Goal: Information Seeking & Learning: Learn about a topic

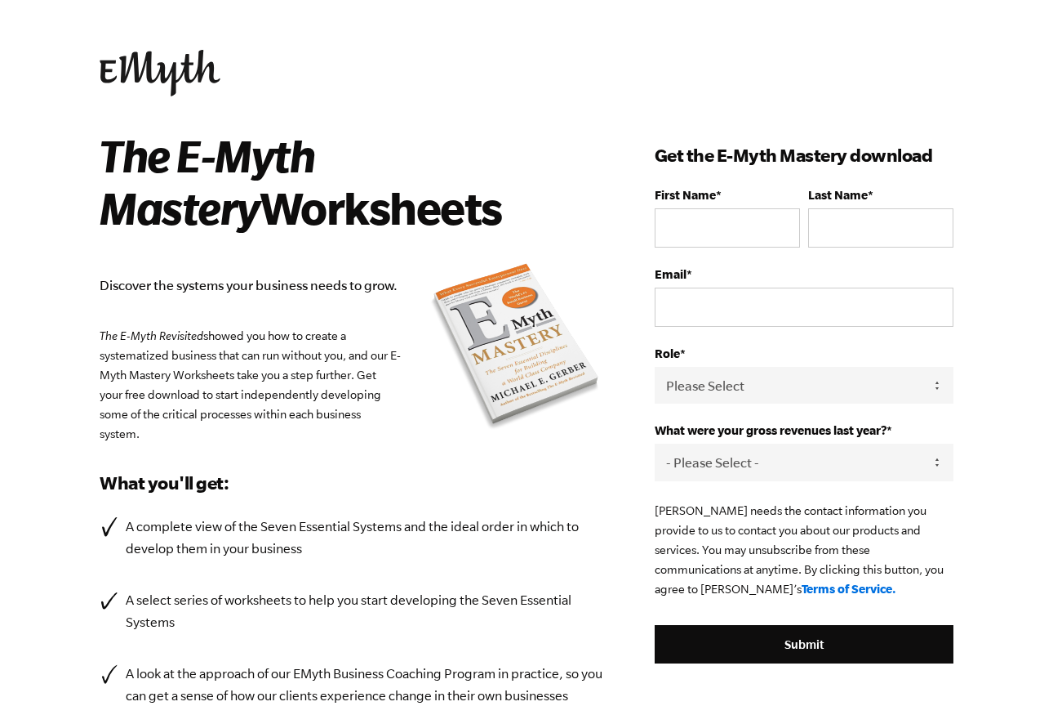
click at [136, 68] on img at bounding box center [160, 73] width 121 height 47
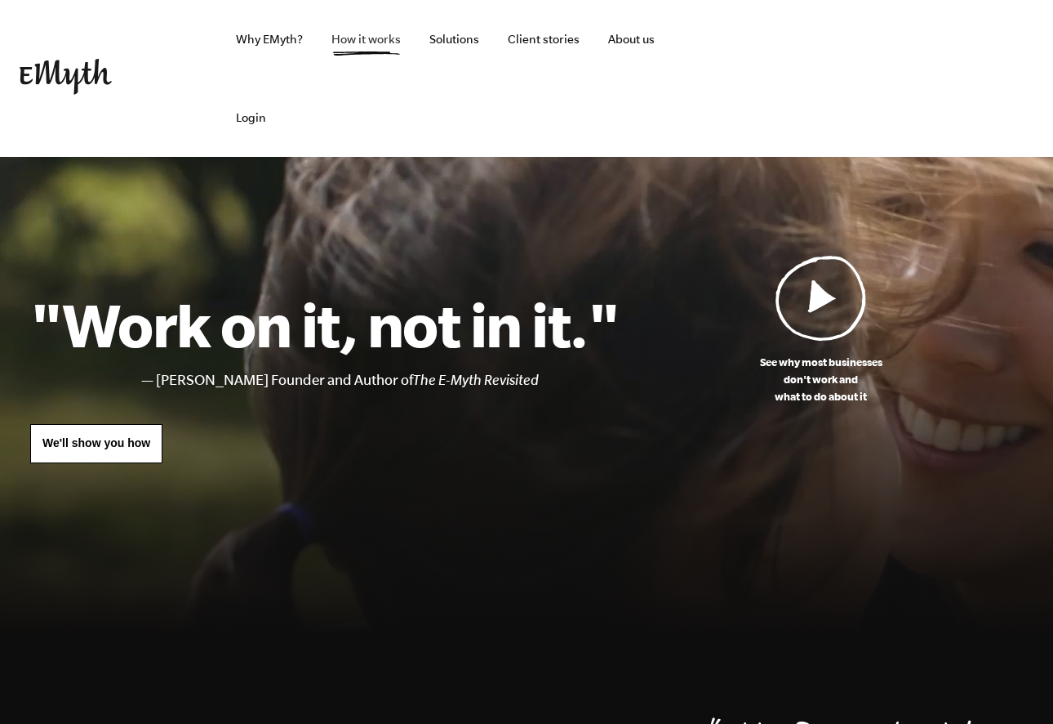
click at [378, 42] on link "How it works" at bounding box center [366, 39] width 96 height 78
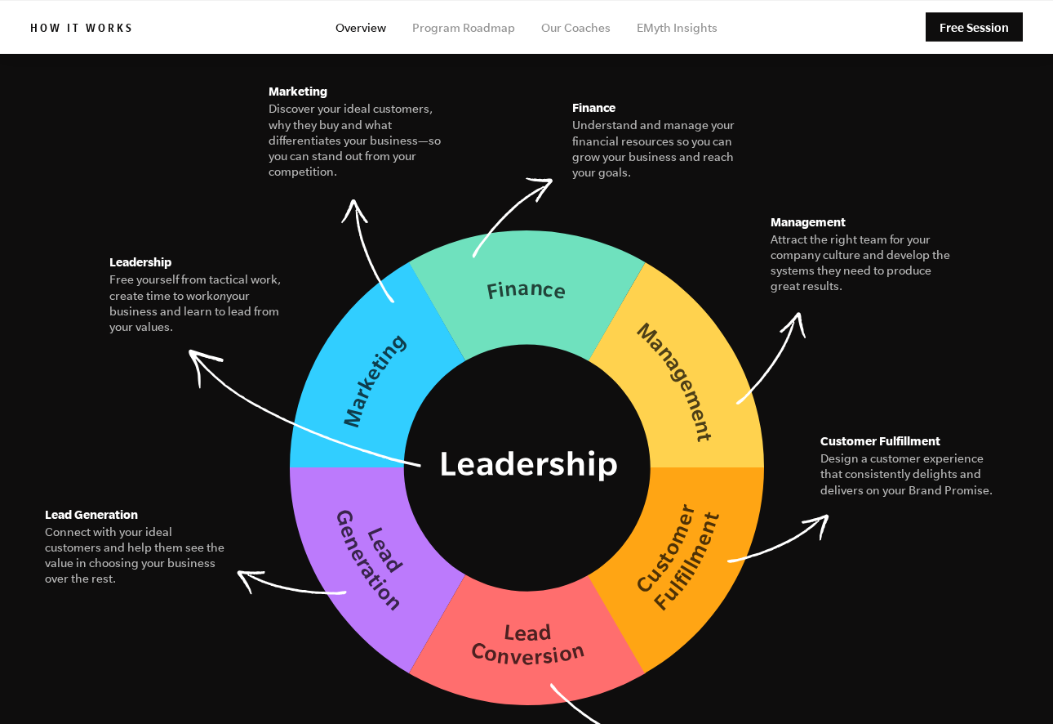
scroll to position [2378, 0]
